Goal: Information Seeking & Learning: Compare options

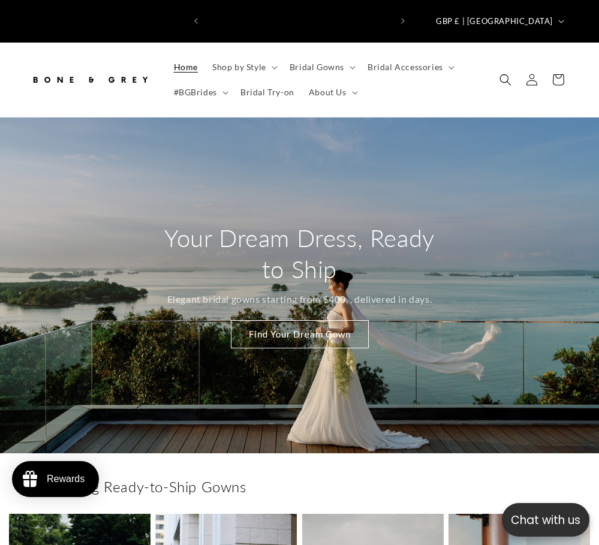
scroll to position [0, 187]
click at [290, 62] on span "Bridal Gowns" at bounding box center [317, 67] width 55 height 11
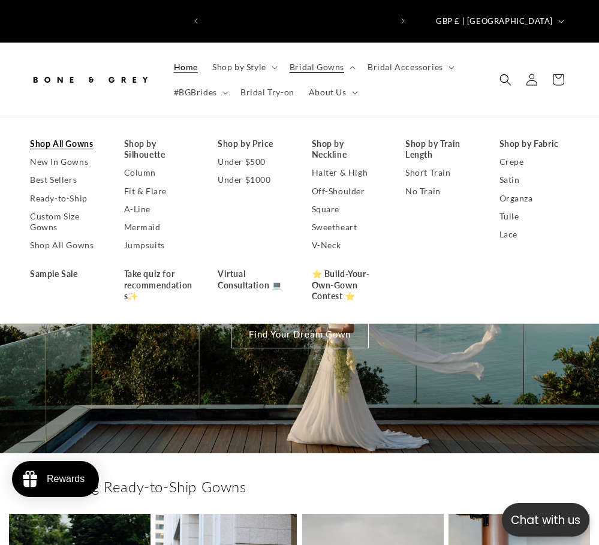
scroll to position [0, 374]
click at [56, 135] on link "Shop All Gowns" at bounding box center [65, 144] width 70 height 18
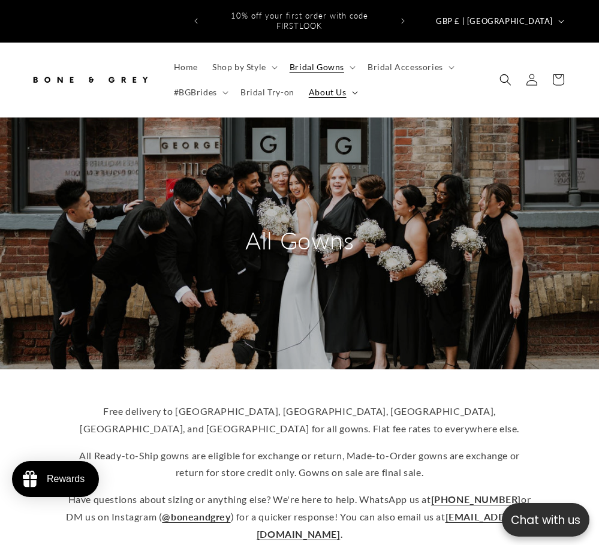
click at [302, 80] on summary "About Us" at bounding box center [332, 92] width 61 height 25
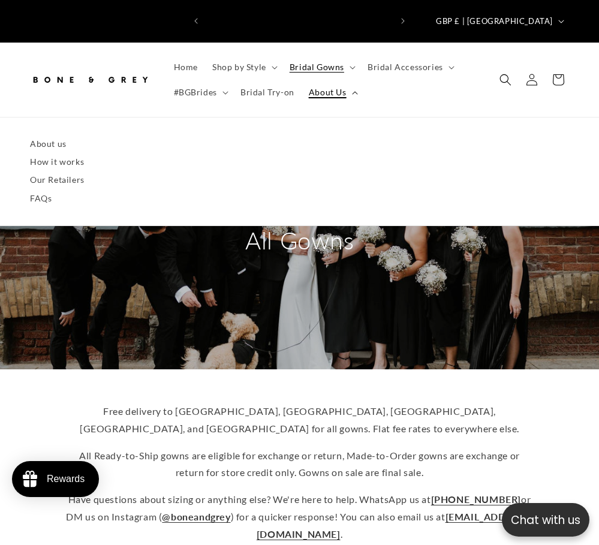
scroll to position [0, 187]
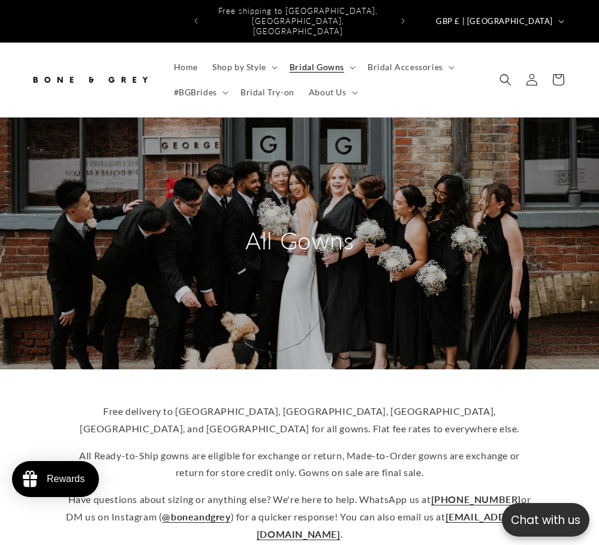
click at [549, 369] on div "Free delivery to Australia, Canada, US, UK, and Singapore for all gowns. Flat f…" at bounding box center [299, 476] width 599 height 215
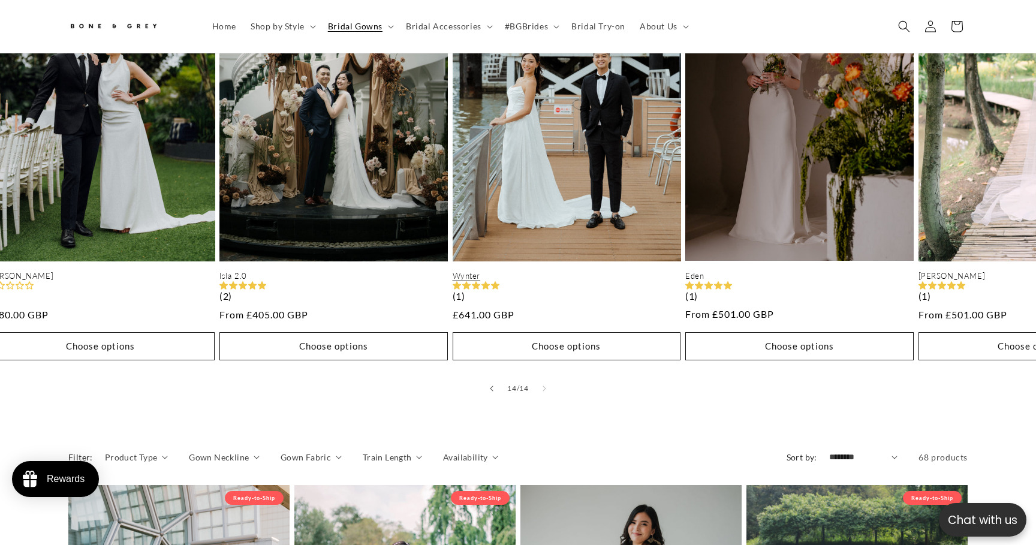
scroll to position [888, 0]
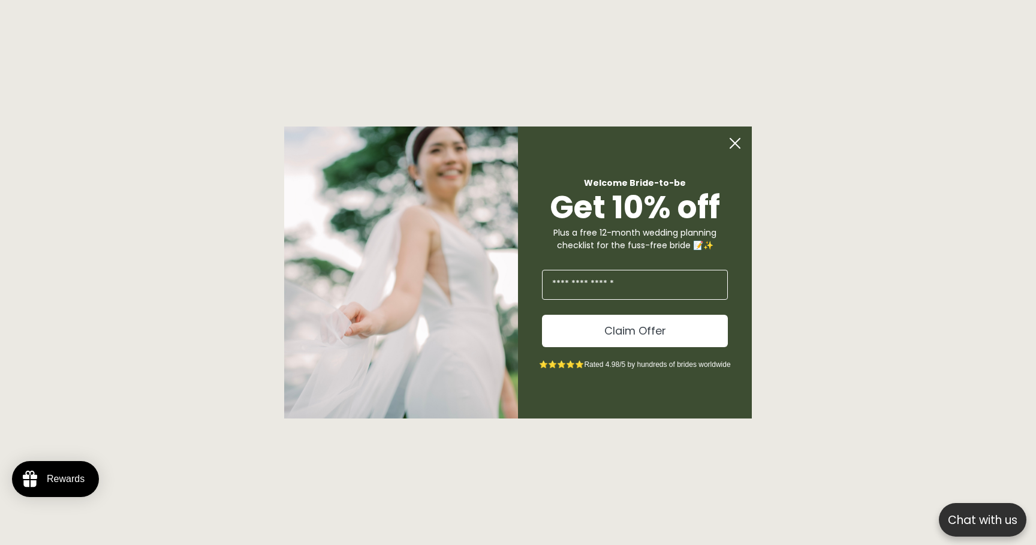
click at [598, 136] on circle "Close dialog" at bounding box center [735, 143] width 23 height 23
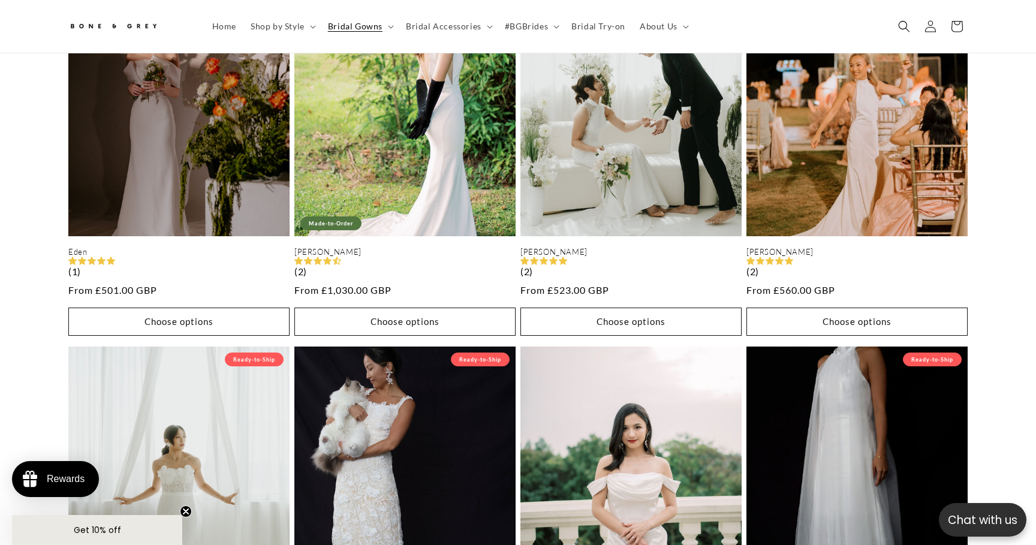
scroll to position [0, 0]
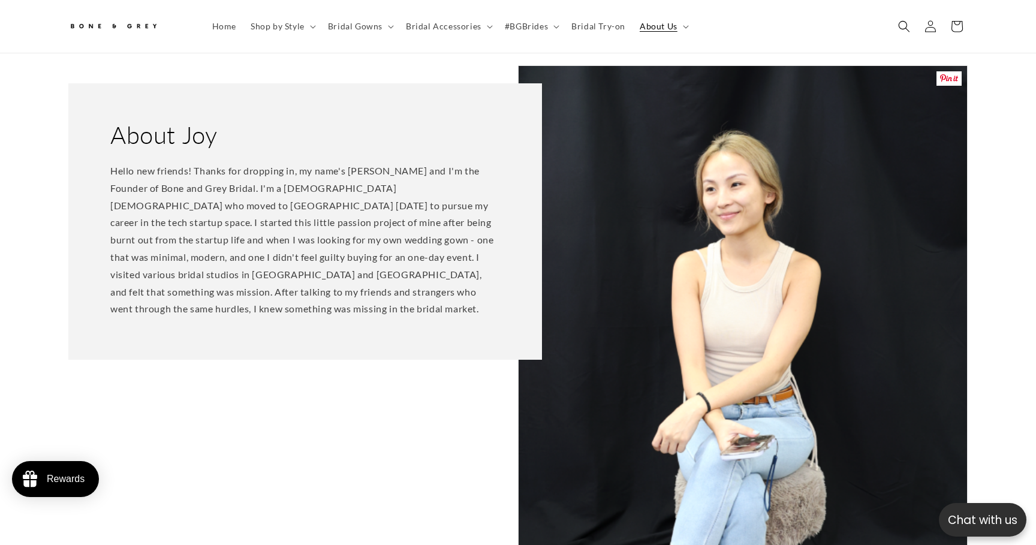
scroll to position [834, 0]
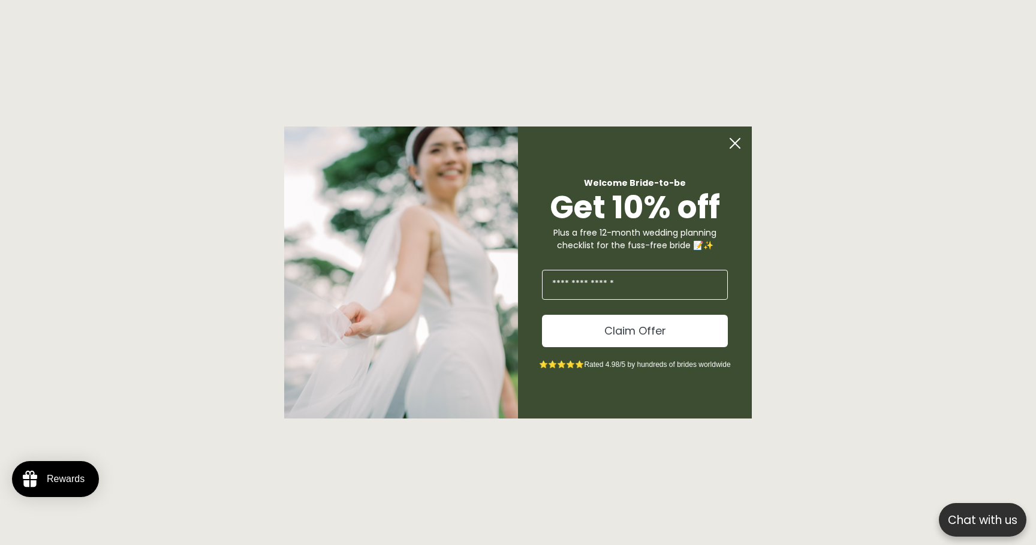
click at [598, 140] on icon "Close dialog" at bounding box center [735, 143] width 10 height 10
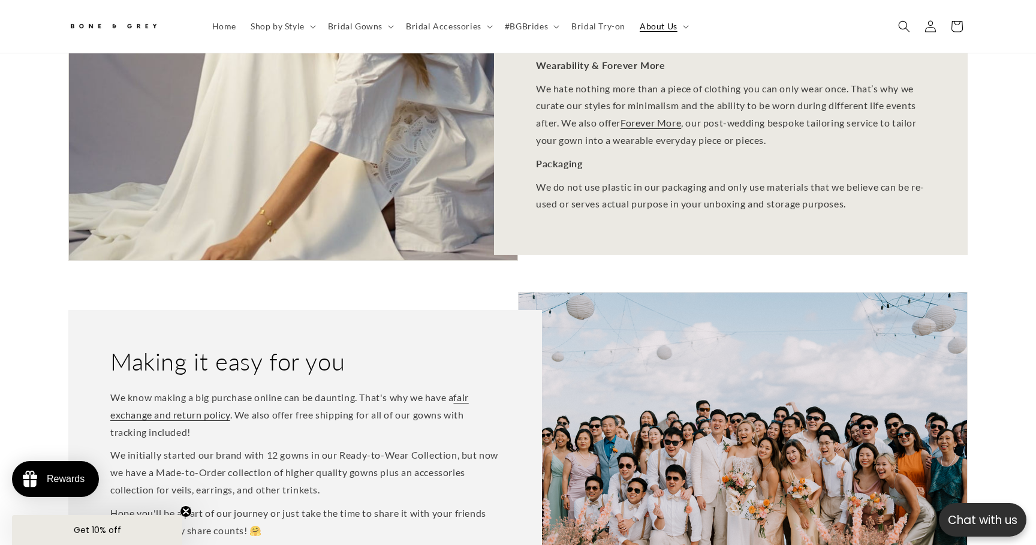
scroll to position [0, 471]
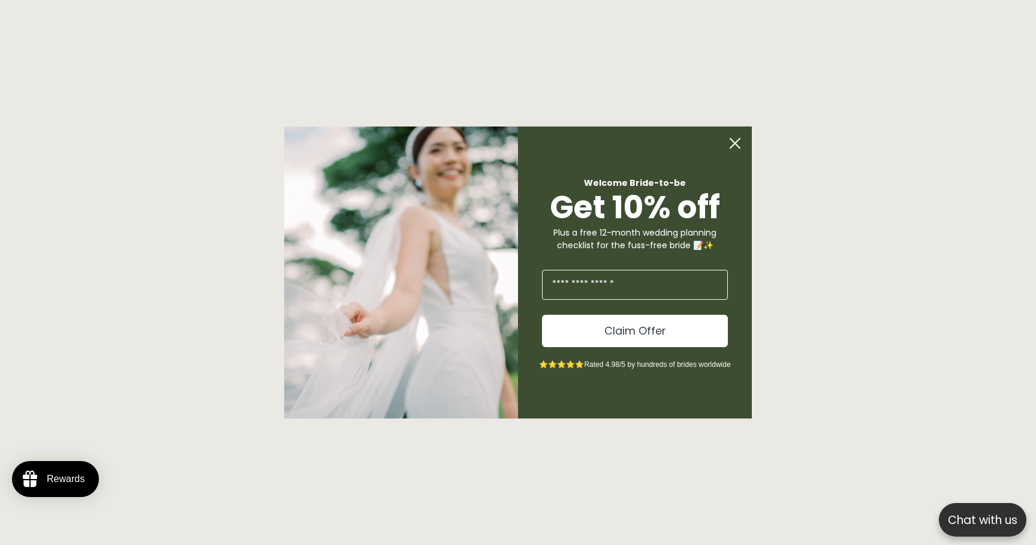
scroll to position [1215, 0]
click at [730, 143] on circle "Close dialog" at bounding box center [735, 143] width 23 height 23
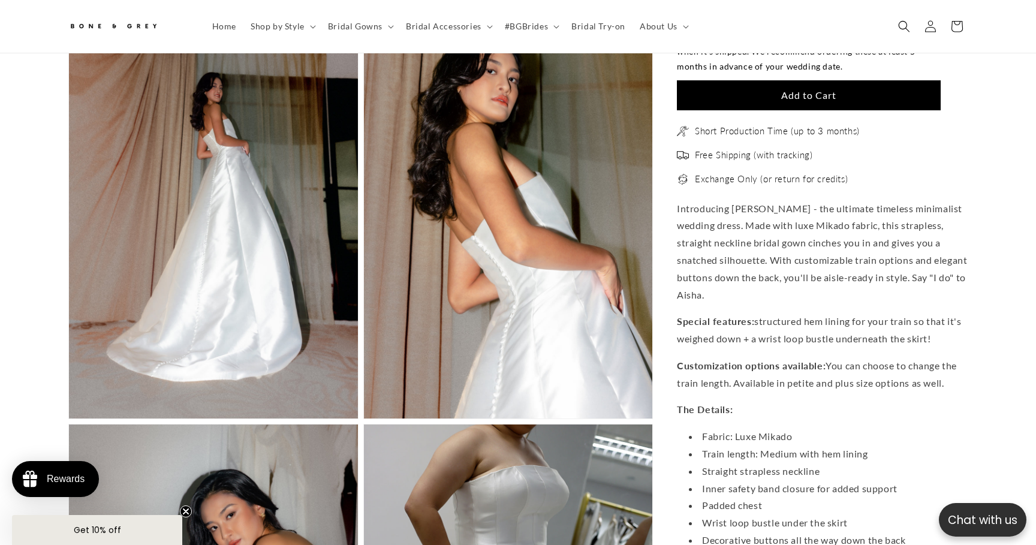
scroll to position [1970, 0]
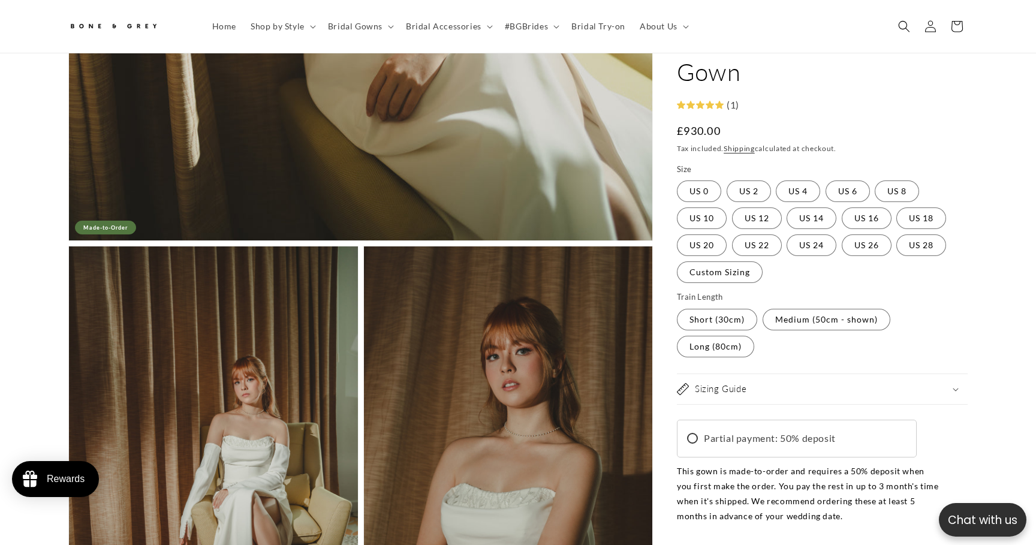
scroll to position [812, 0]
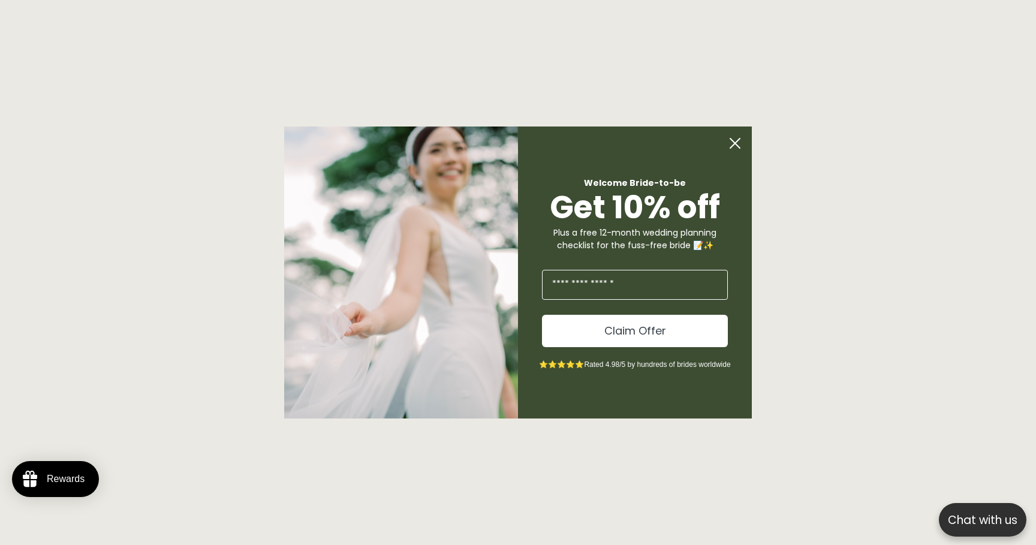
click at [733, 143] on circle "Close dialog" at bounding box center [735, 143] width 23 height 23
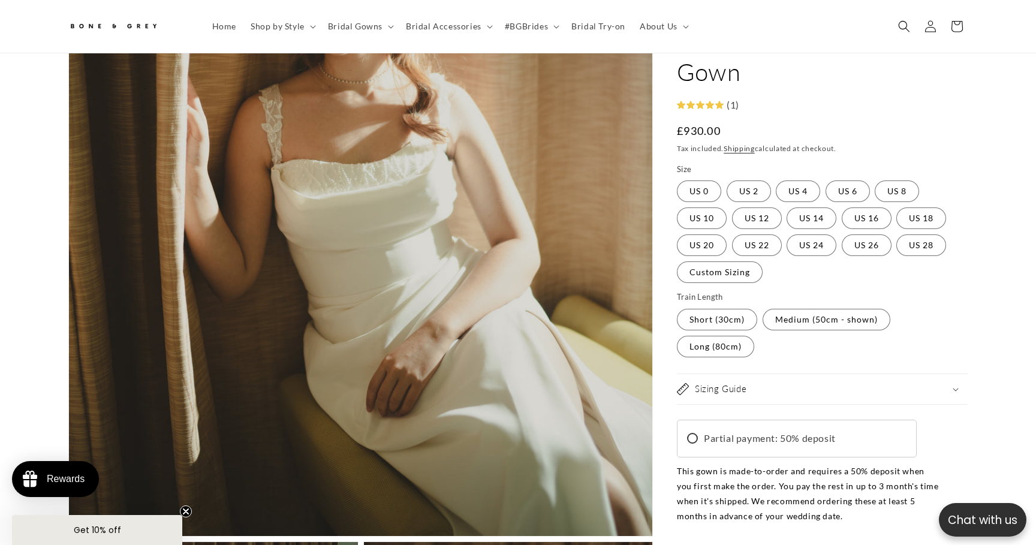
scroll to position [80, 0]
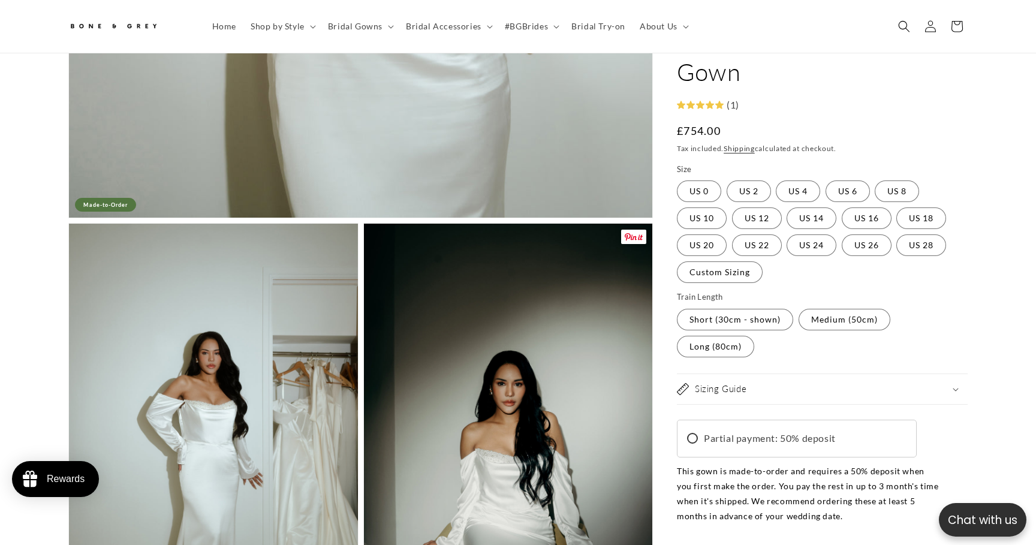
scroll to position [1045, 0]
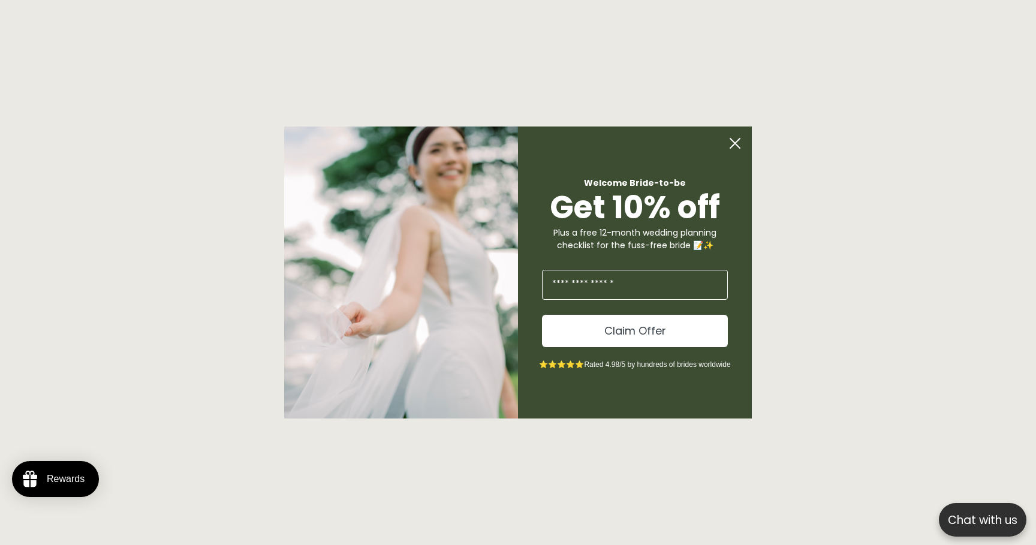
click at [743, 141] on circle "Close dialog" at bounding box center [735, 143] width 23 height 23
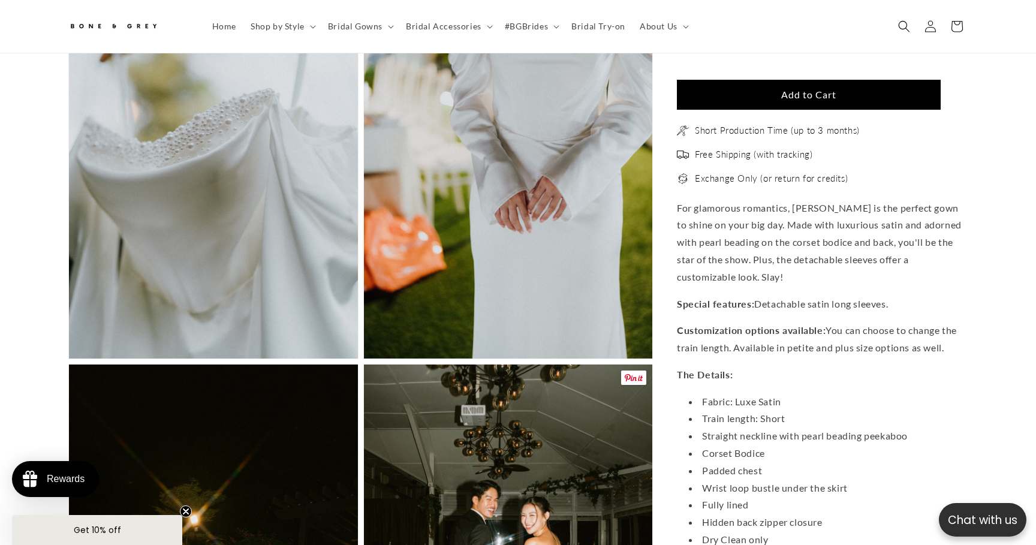
scroll to position [1979, 0]
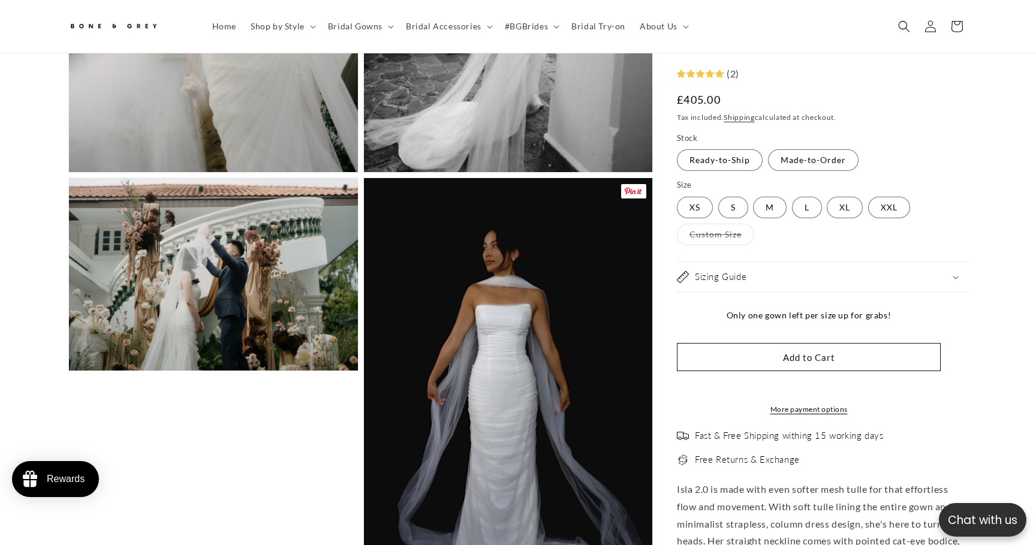
scroll to position [1378, 0]
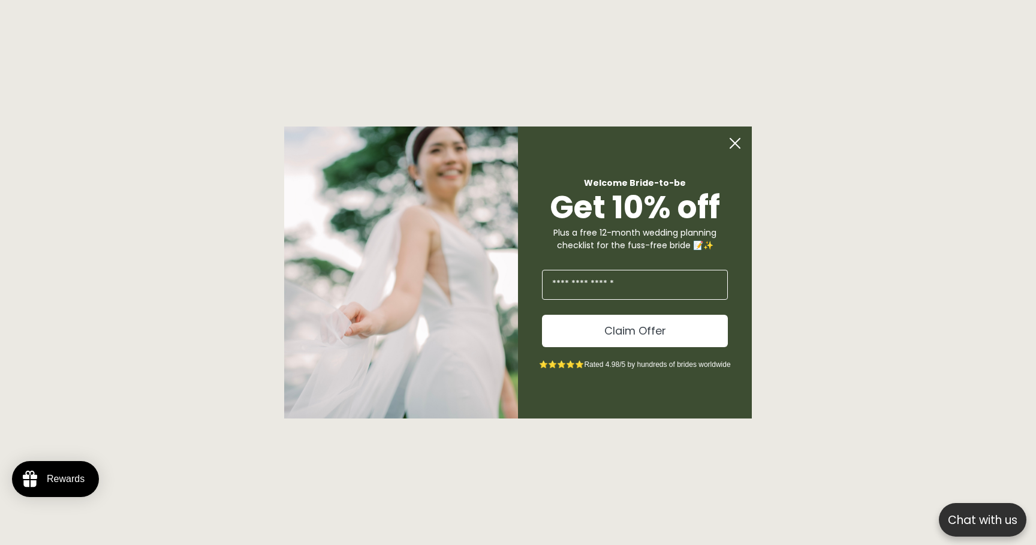
click at [737, 141] on icon "Close dialog" at bounding box center [735, 143] width 10 height 10
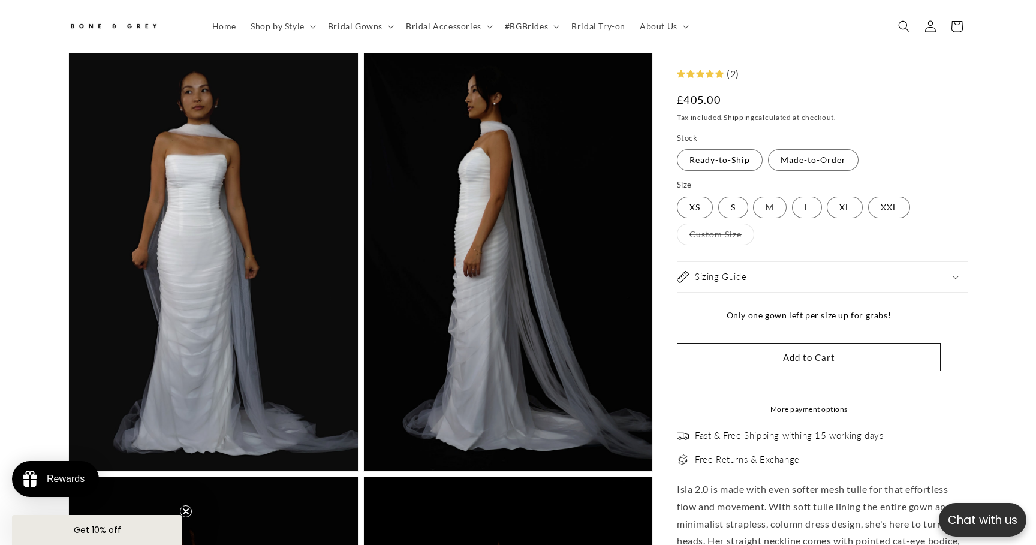
scroll to position [2728, 0]
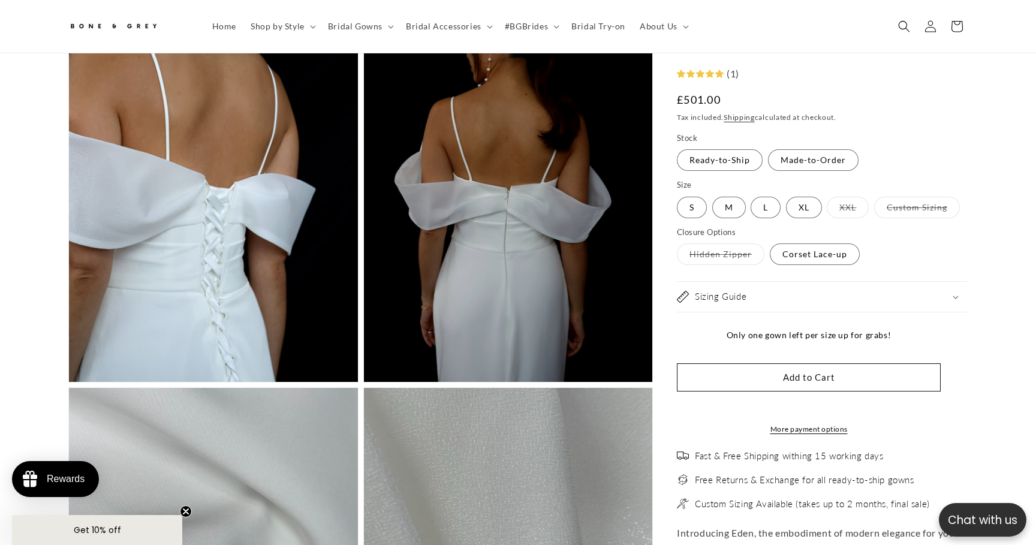
scroll to position [0, 471]
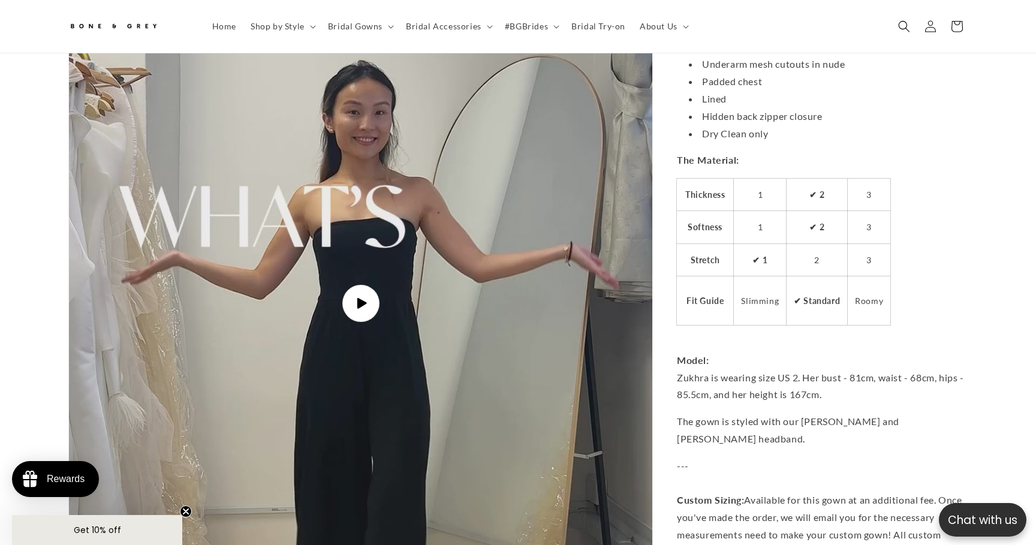
scroll to position [2976, 0]
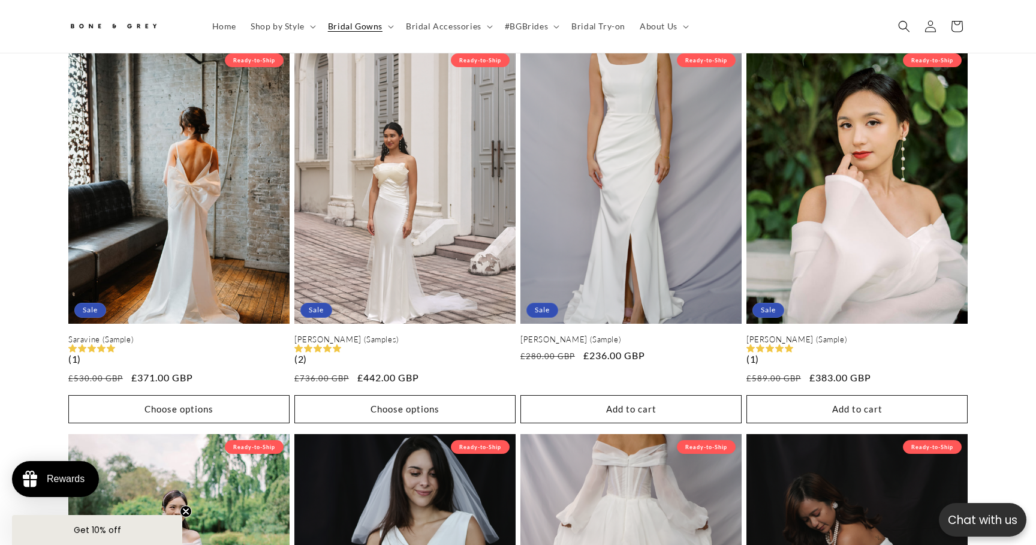
scroll to position [0, 235]
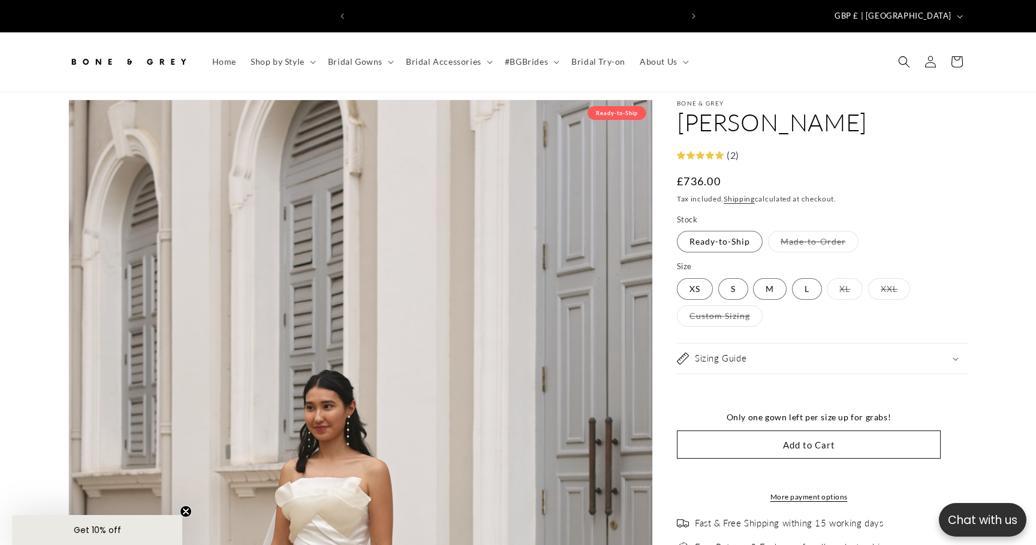
select select "**********"
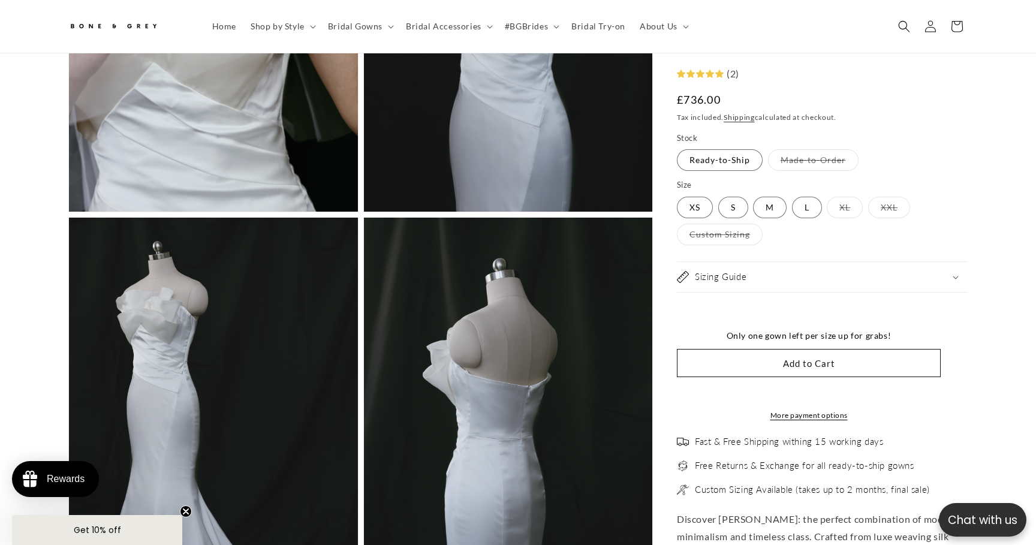
scroll to position [2607, 0]
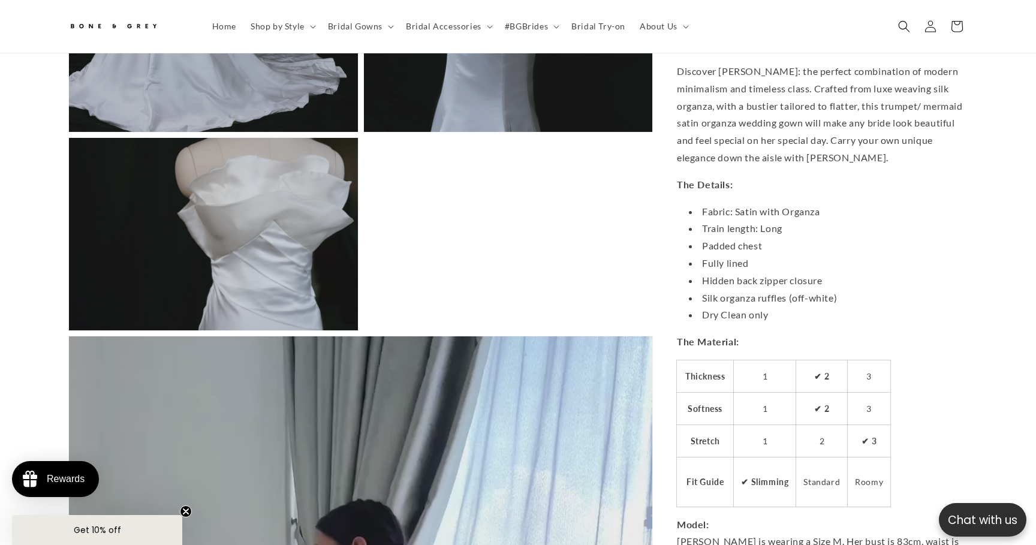
scroll to position [3218, 0]
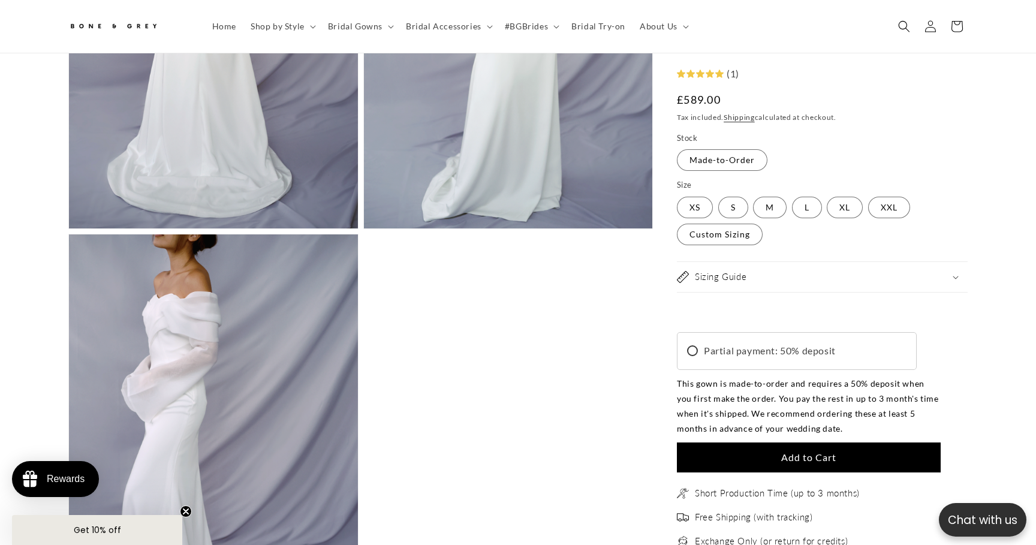
scroll to position [2572, 0]
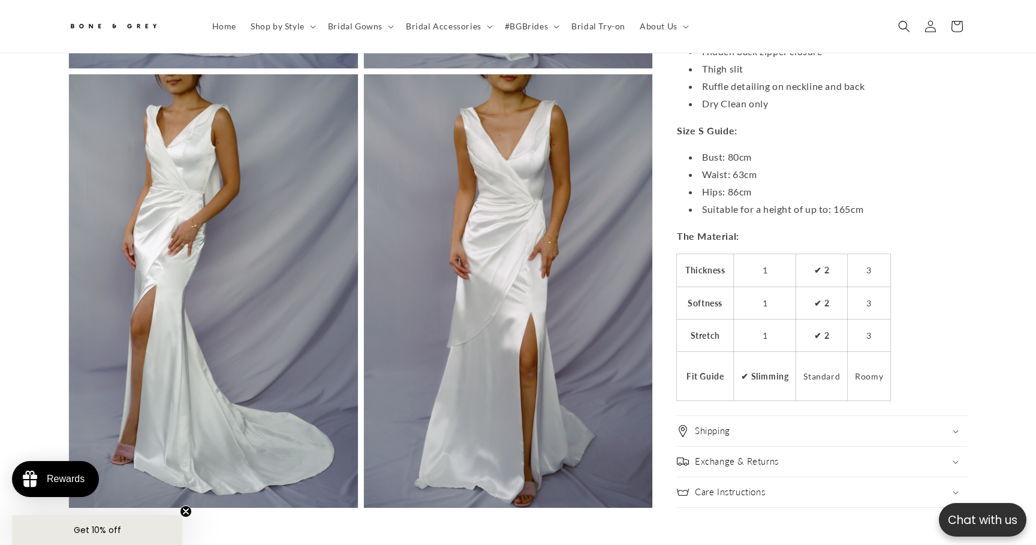
scroll to position [0, 235]
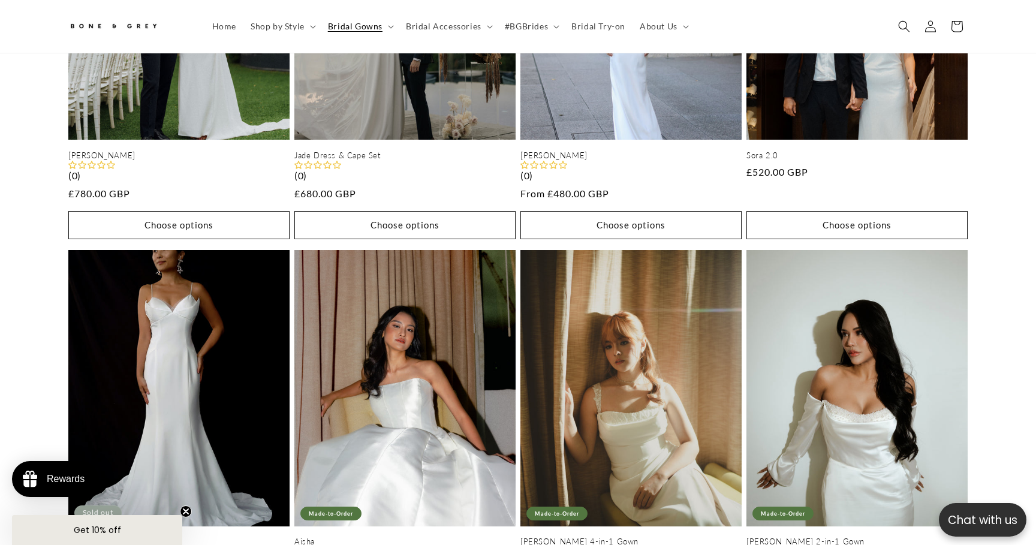
scroll to position [2003, 0]
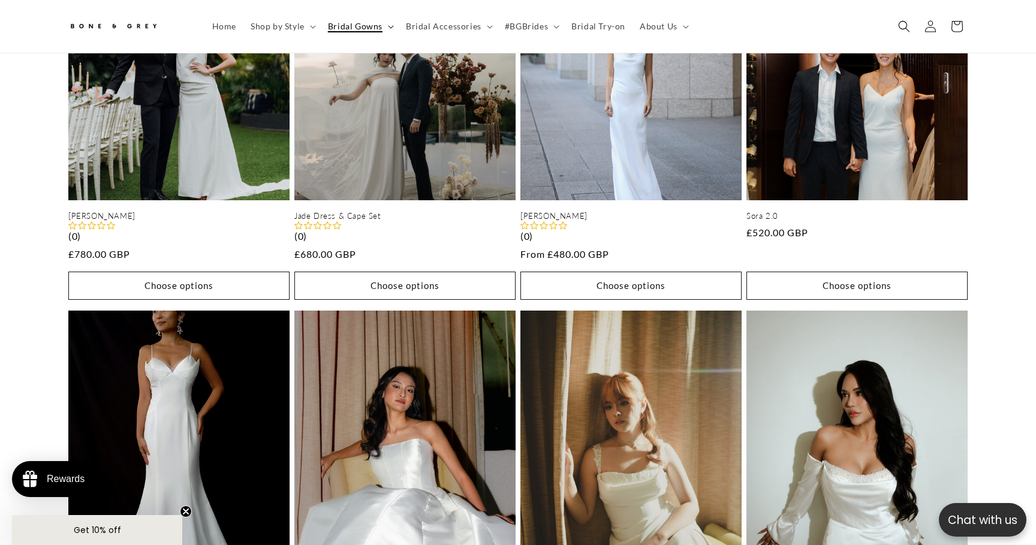
click at [382, 29] on span "Bridal Gowns" at bounding box center [355, 26] width 55 height 11
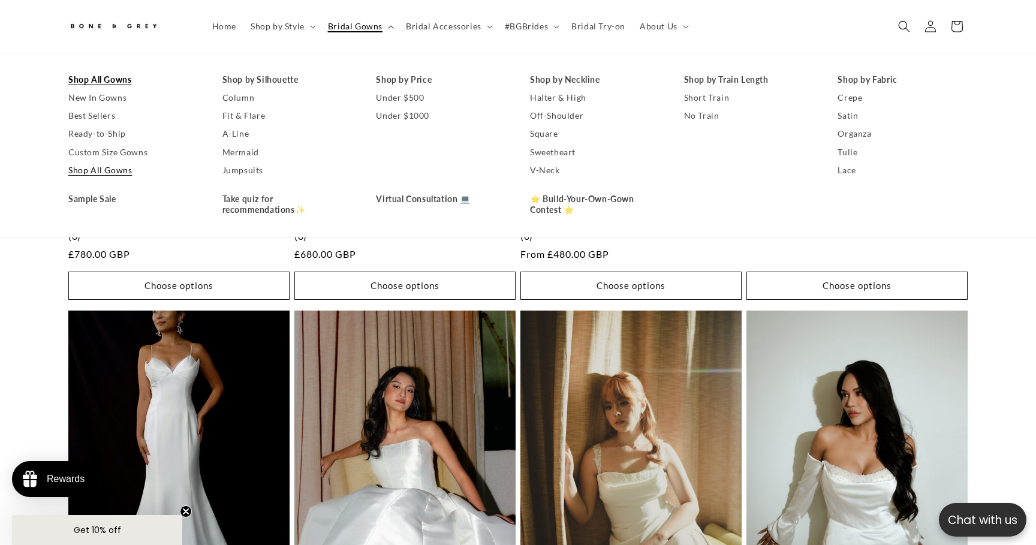
scroll to position [0, 235]
click at [309, 125] on link "A-Line" at bounding box center [287, 134] width 130 height 18
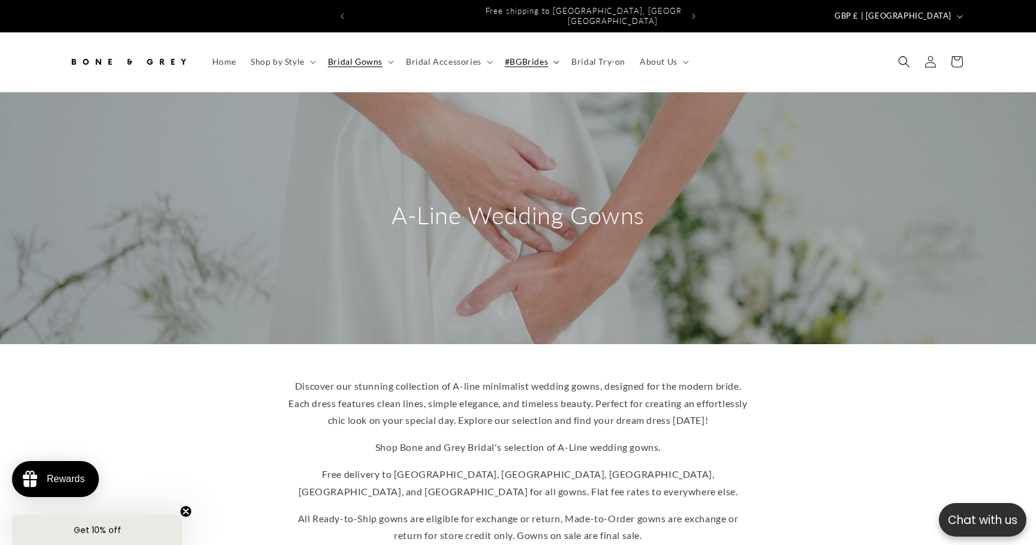
click at [564, 49] on summary "#BGBrides" at bounding box center [531, 61] width 67 height 25
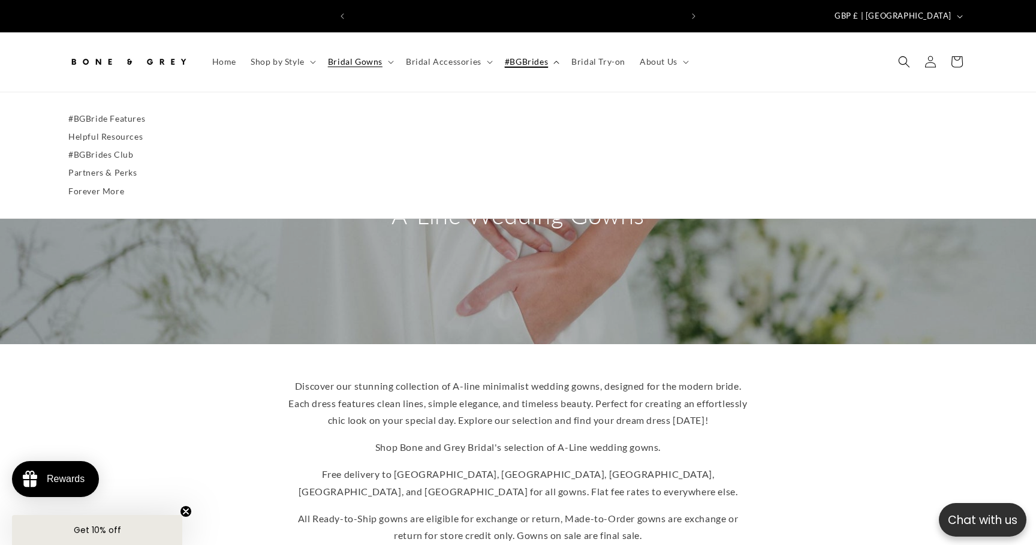
scroll to position [0, 471]
click at [483, 50] on summary "Bridal Accessories" at bounding box center [448, 61] width 99 height 25
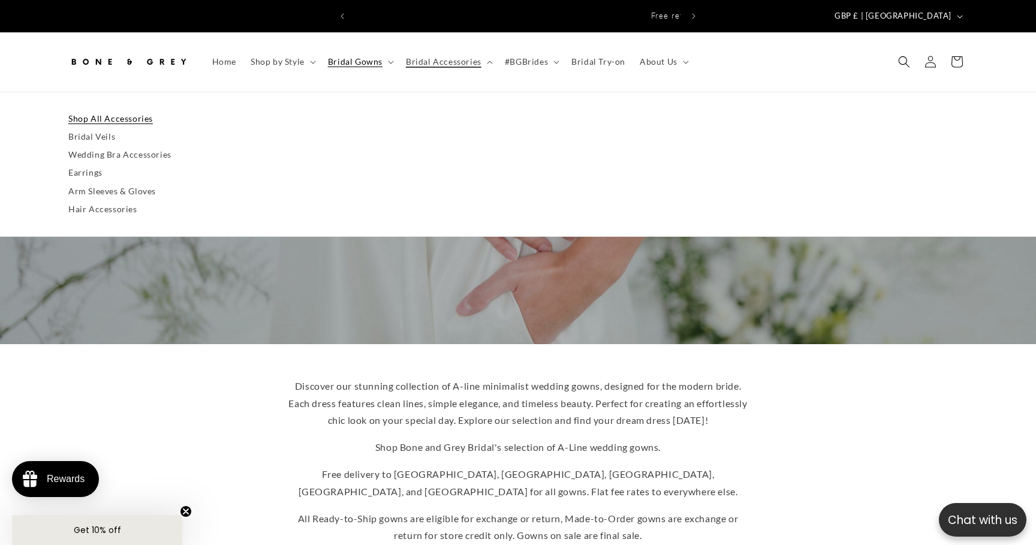
click at [225, 110] on link "Shop All Accessories" at bounding box center [517, 119] width 899 height 18
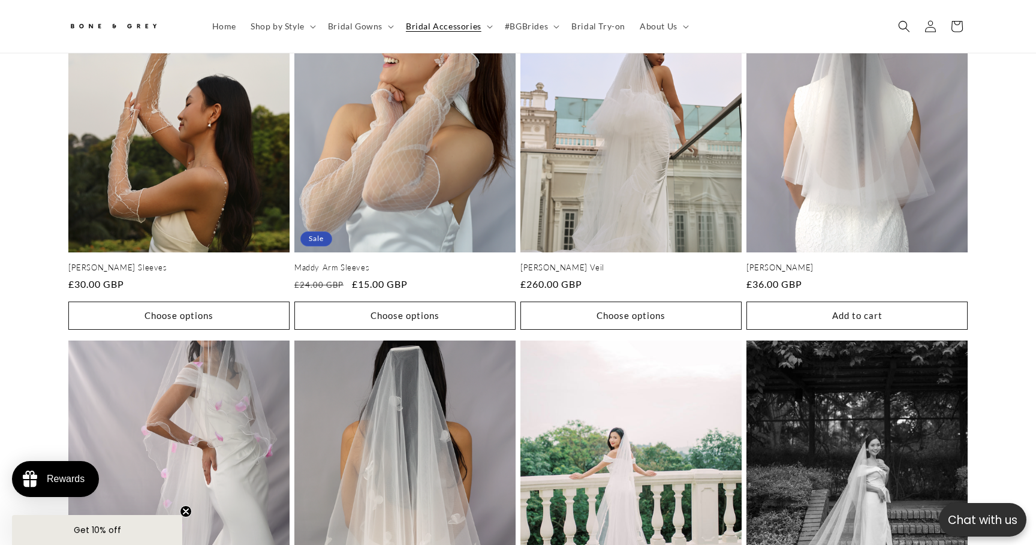
scroll to position [1845, 0]
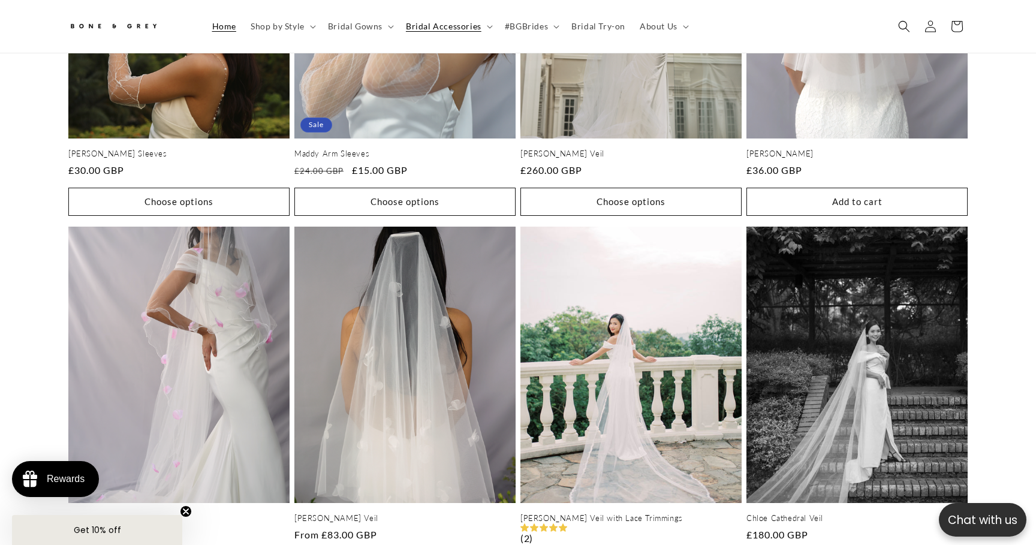
click at [236, 23] on span "Home" at bounding box center [224, 26] width 24 height 11
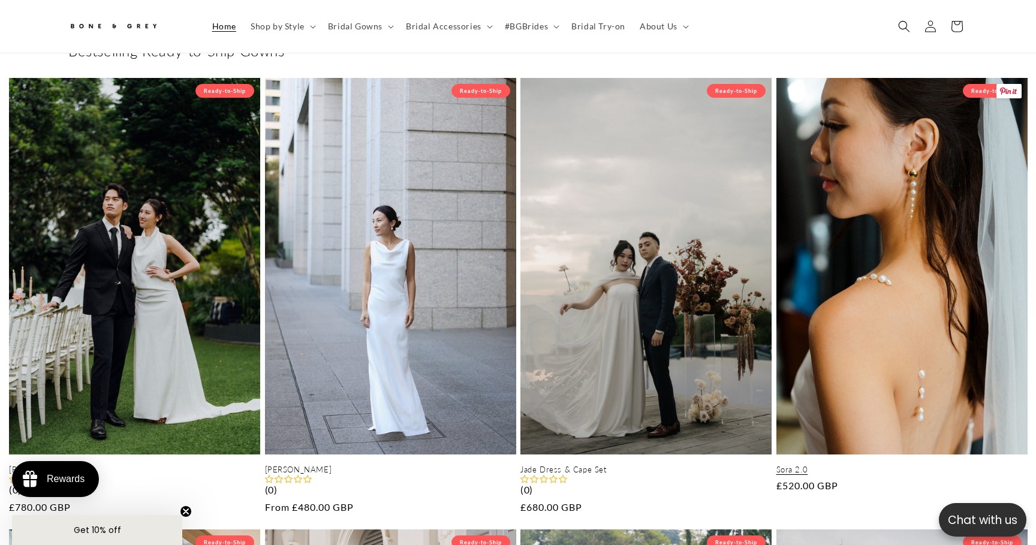
scroll to position [0, 235]
